Goal: Information Seeking & Learning: Learn about a topic

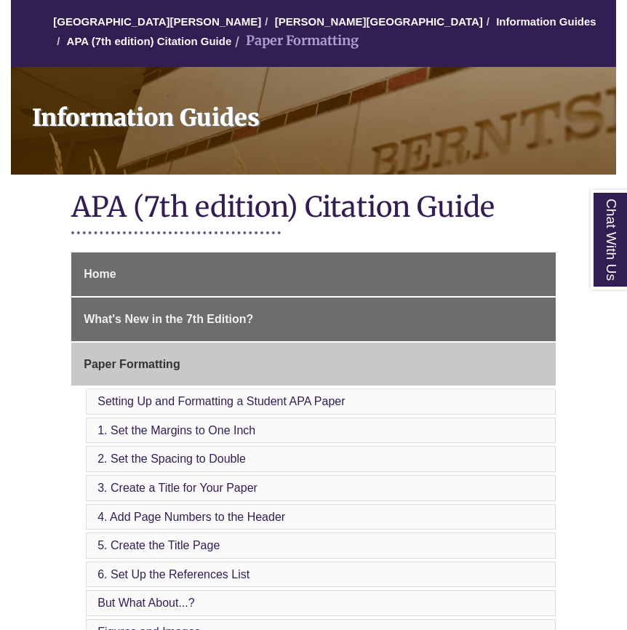
scroll to position [132, 0]
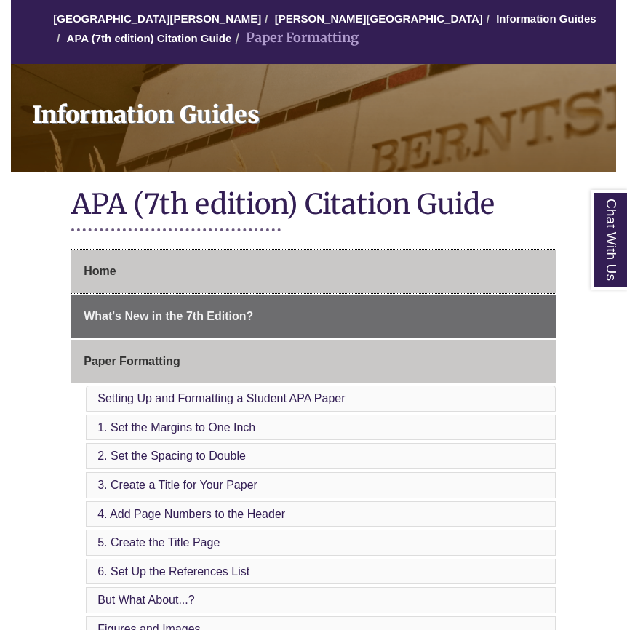
click at [104, 268] on span "Home" at bounding box center [100, 271] width 32 height 12
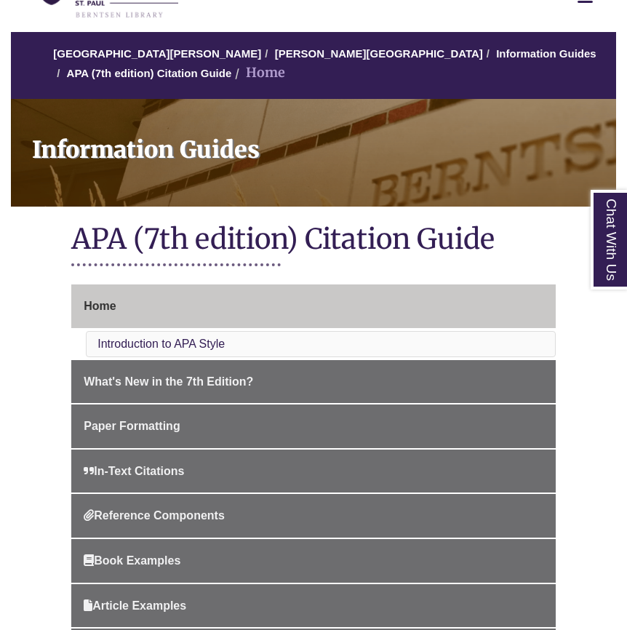
scroll to position [156, 0]
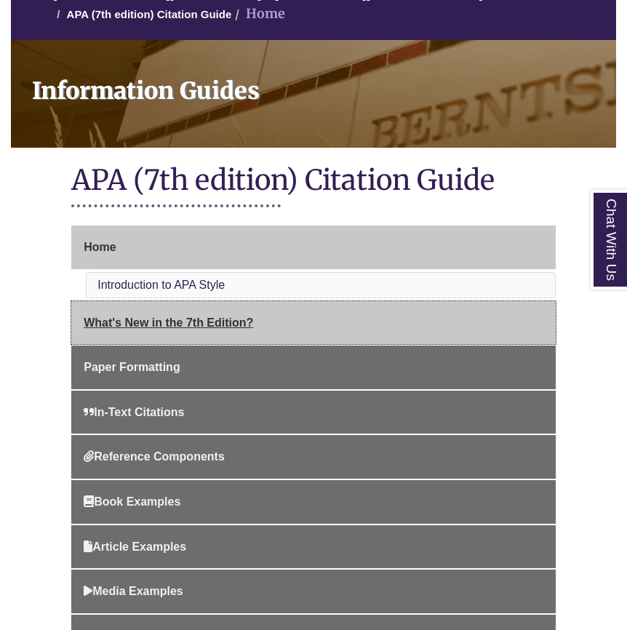
click at [174, 319] on span "What's New in the 7th Edition?" at bounding box center [169, 322] width 170 height 12
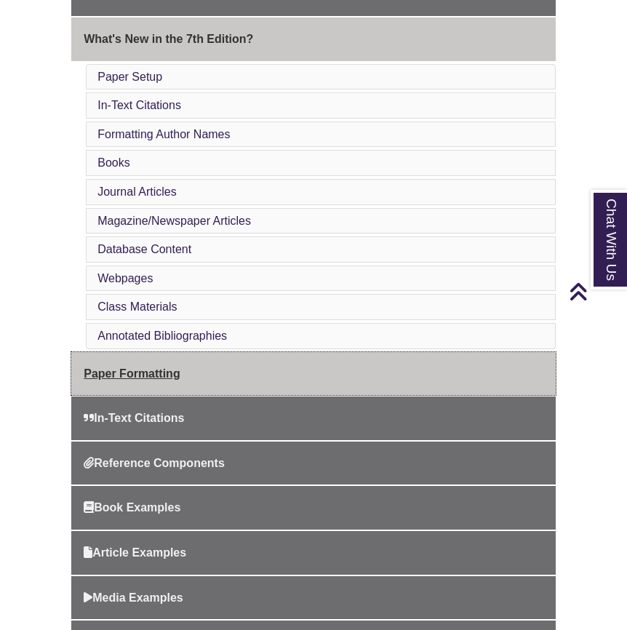
scroll to position [413, 0]
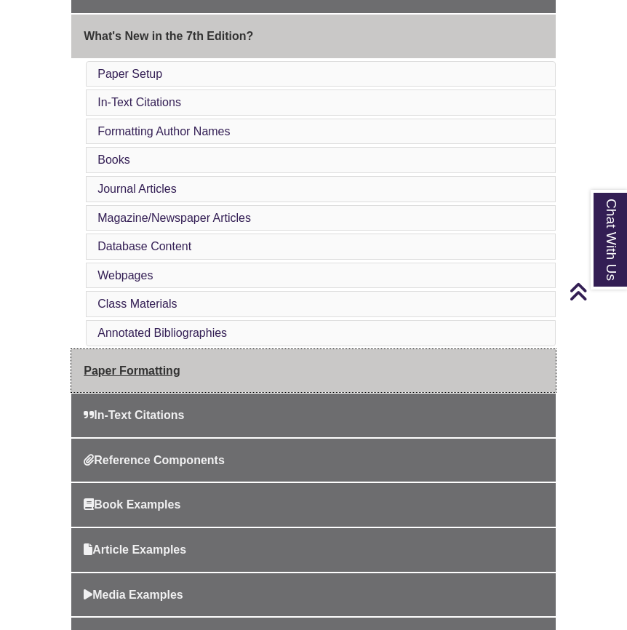
click at [132, 364] on span "Paper Formatting" at bounding box center [132, 370] width 96 height 12
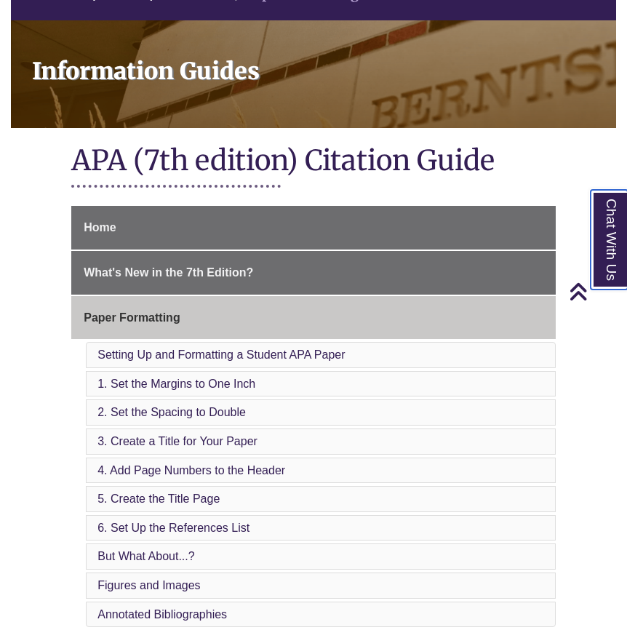
scroll to position [191, 0]
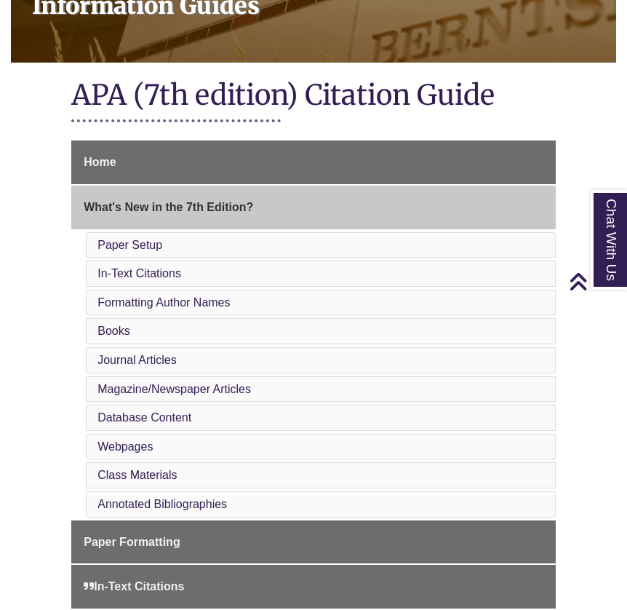
scroll to position [239, 0]
